Goal: Task Accomplishment & Management: Use online tool/utility

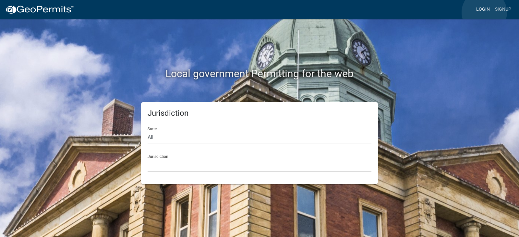
click at [484, 12] on link "Login" at bounding box center [483, 9] width 19 height 12
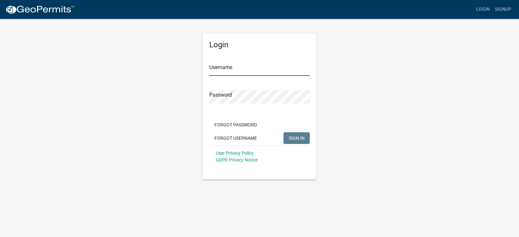
type input "rentalinspector"
click at [249, 69] on input "rentalinspector" at bounding box center [259, 69] width 101 height 13
click at [293, 141] on button "SIGN IN" at bounding box center [296, 138] width 26 height 12
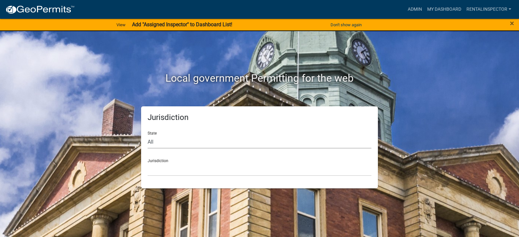
click at [270, 138] on select "All Colorado Georgia Indiana Iowa Kansas Minnesota Ohio South Carolina Wisconsin" at bounding box center [260, 141] width 224 height 13
select select "Indiana"
click at [148, 135] on select "All Colorado Georgia Indiana Iowa Kansas Minnesota Ohio South Carolina Wisconsin" at bounding box center [260, 141] width 224 height 13
click at [195, 162] on div "Jurisdiction City of Charlestown, Indiana City of Jeffersonville, Indiana City …" at bounding box center [260, 165] width 224 height 22
click at [195, 171] on select "City of Charlestown, Indiana City of Jeffersonville, Indiana City of Logansport…" at bounding box center [260, 169] width 224 height 13
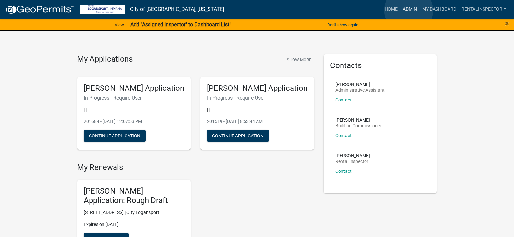
click at [409, 10] on link "Admin" at bounding box center [409, 9] width 19 height 12
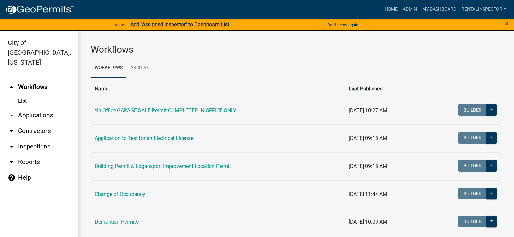
click at [38, 108] on link "arrow_drop_down Applications" at bounding box center [39, 116] width 78 height 16
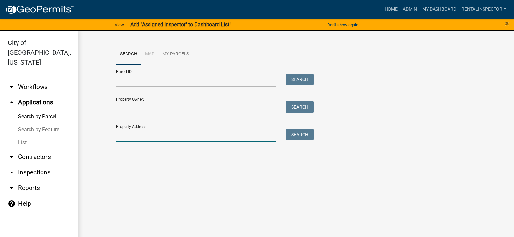
click at [149, 134] on input "Property Address:" at bounding box center [196, 135] width 161 height 13
type input "1428 erie"
click at [299, 130] on button "Search" at bounding box center [300, 135] width 28 height 12
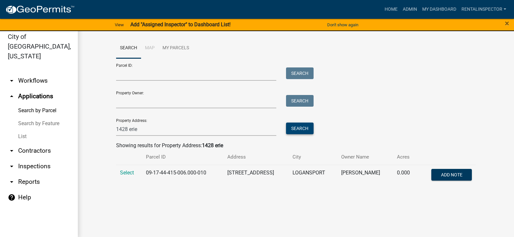
scroll to position [8, 0]
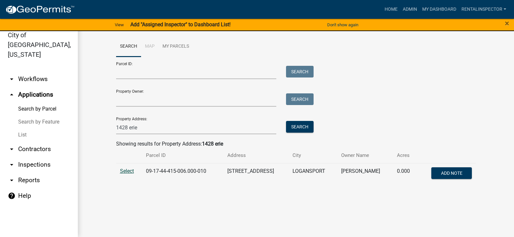
click at [127, 171] on span "Select" at bounding box center [127, 171] width 14 height 6
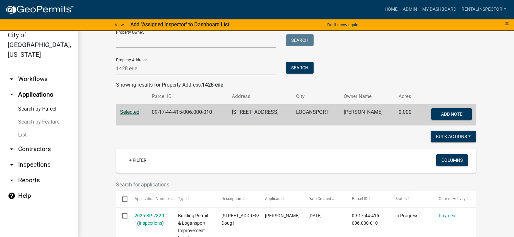
scroll to position [156, 0]
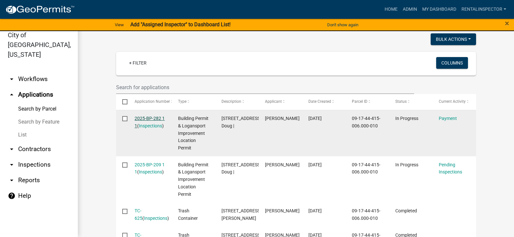
click at [151, 117] on link "2025-BP-282 1 1" at bounding box center [150, 122] width 30 height 13
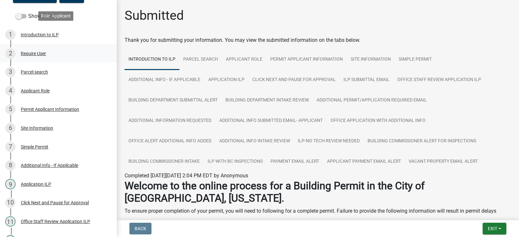
scroll to position [97, 0]
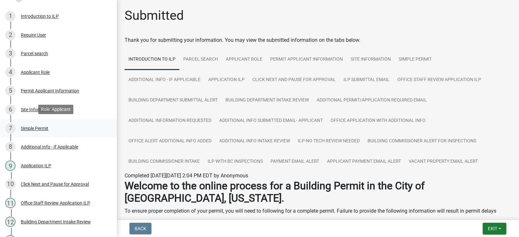
click at [40, 127] on div "Simple Permit" at bounding box center [35, 128] width 28 height 5
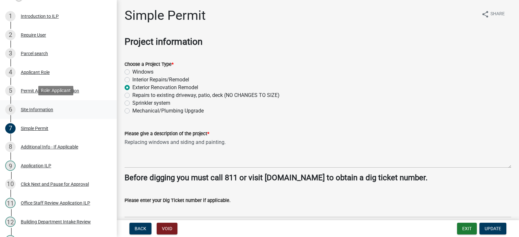
click at [40, 107] on div "Site Information" at bounding box center [37, 109] width 32 height 5
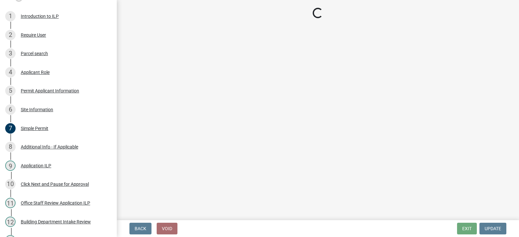
select select "62802869-e470-474a-8a4c-8dbe1ccdd5ac"
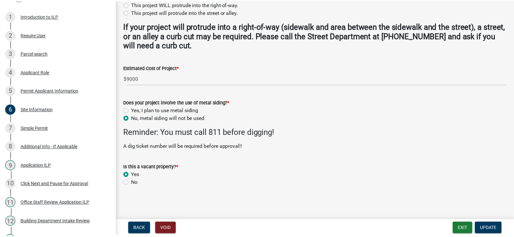
scroll to position [235, 0]
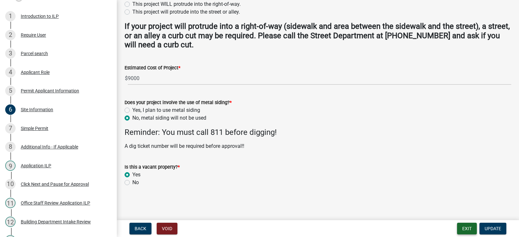
click at [469, 230] on button "Exit" at bounding box center [467, 229] width 20 height 12
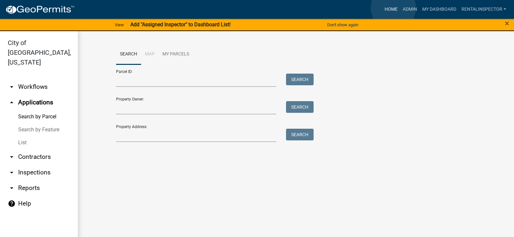
click at [393, 8] on link "Home" at bounding box center [391, 9] width 18 height 12
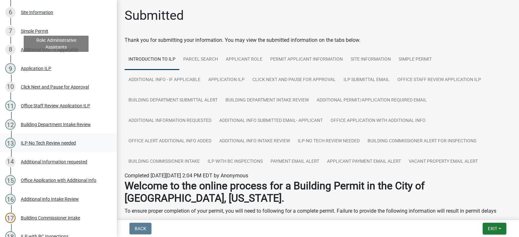
scroll to position [292, 0]
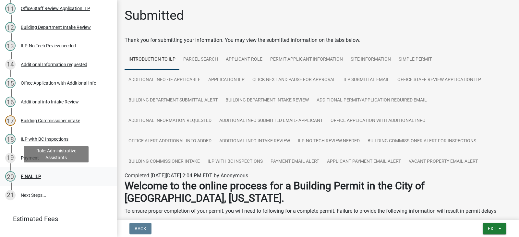
click at [30, 171] on div "20 FINAL ILP" at bounding box center [55, 176] width 101 height 10
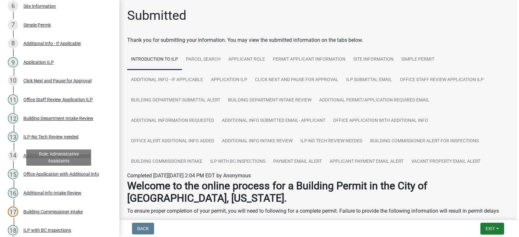
scroll to position [195, 0]
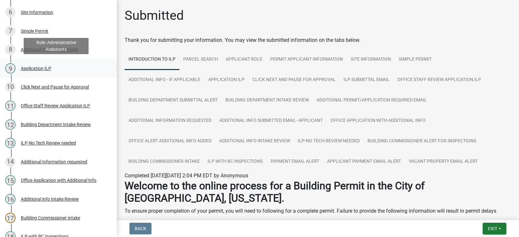
click at [43, 68] on div "Application ILP" at bounding box center [36, 68] width 30 height 5
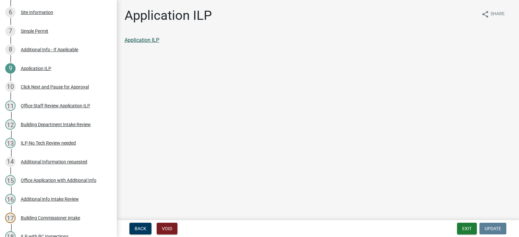
click at [145, 39] on link "Application ILP" at bounding box center [142, 40] width 35 height 6
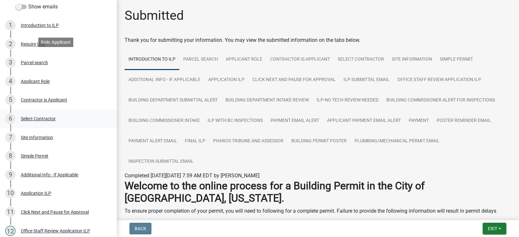
scroll to position [97, 0]
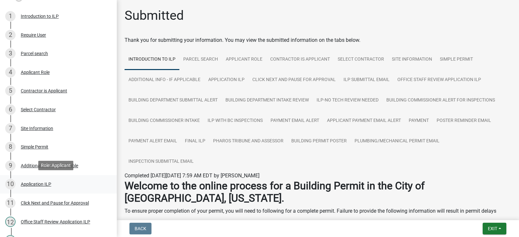
click at [44, 178] on link "10 Application ILP" at bounding box center [58, 184] width 117 height 19
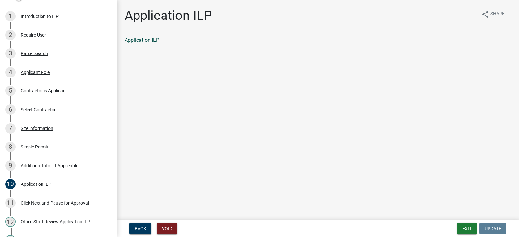
click at [154, 39] on link "Application ILP" at bounding box center [142, 40] width 35 height 6
